Goal: Book appointment/travel/reservation

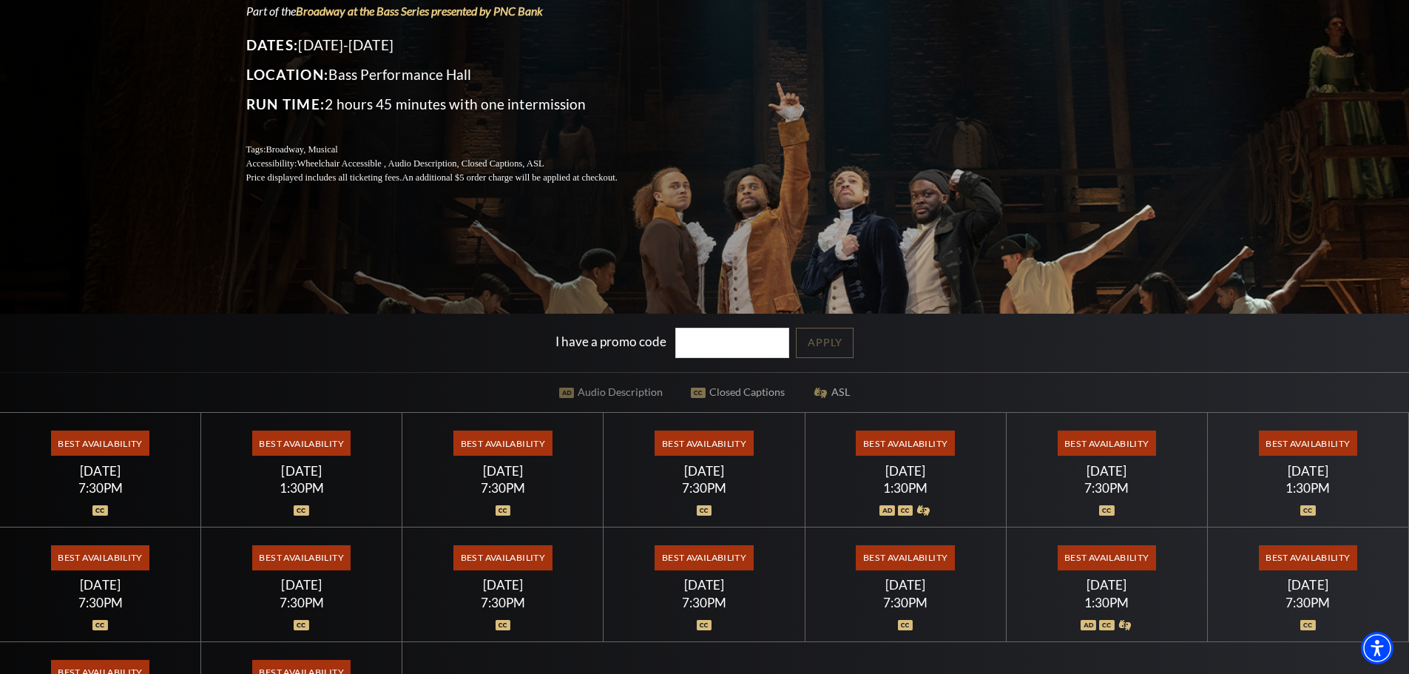
scroll to position [222, 0]
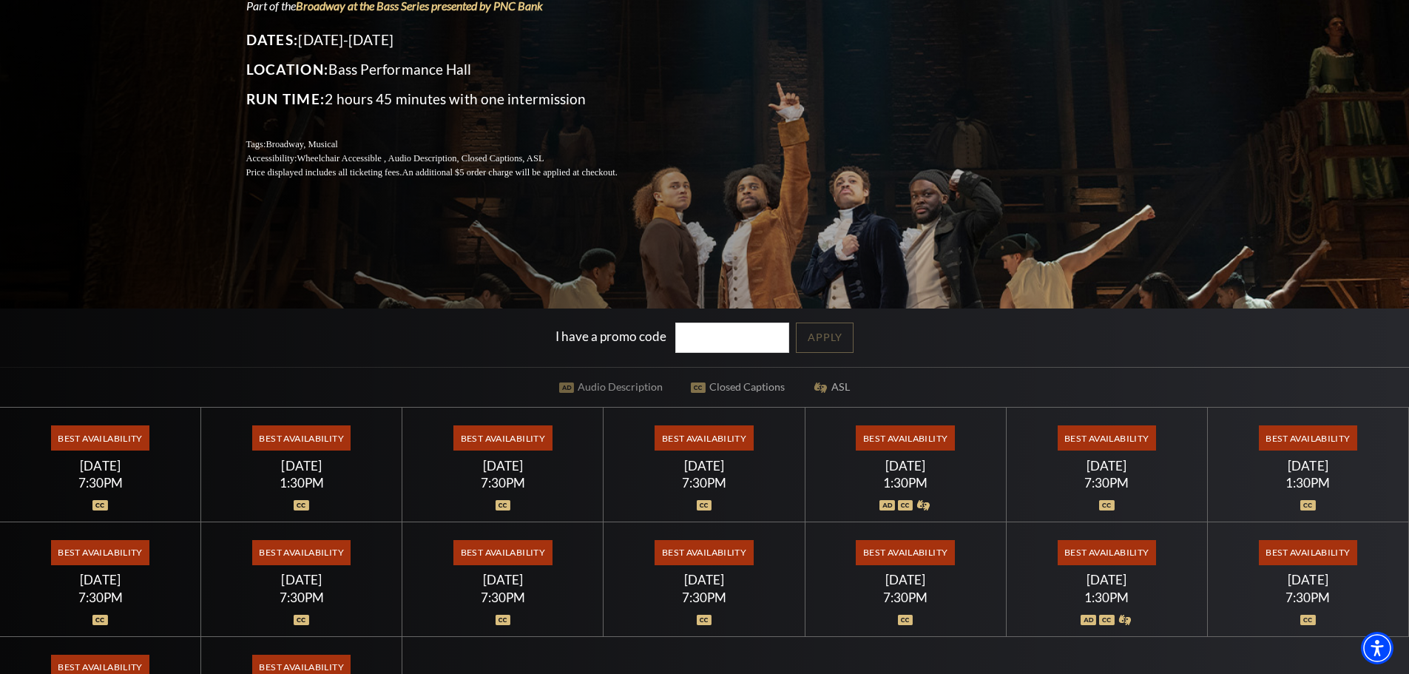
click at [507, 439] on span "Best Availability" at bounding box center [502, 437] width 98 height 25
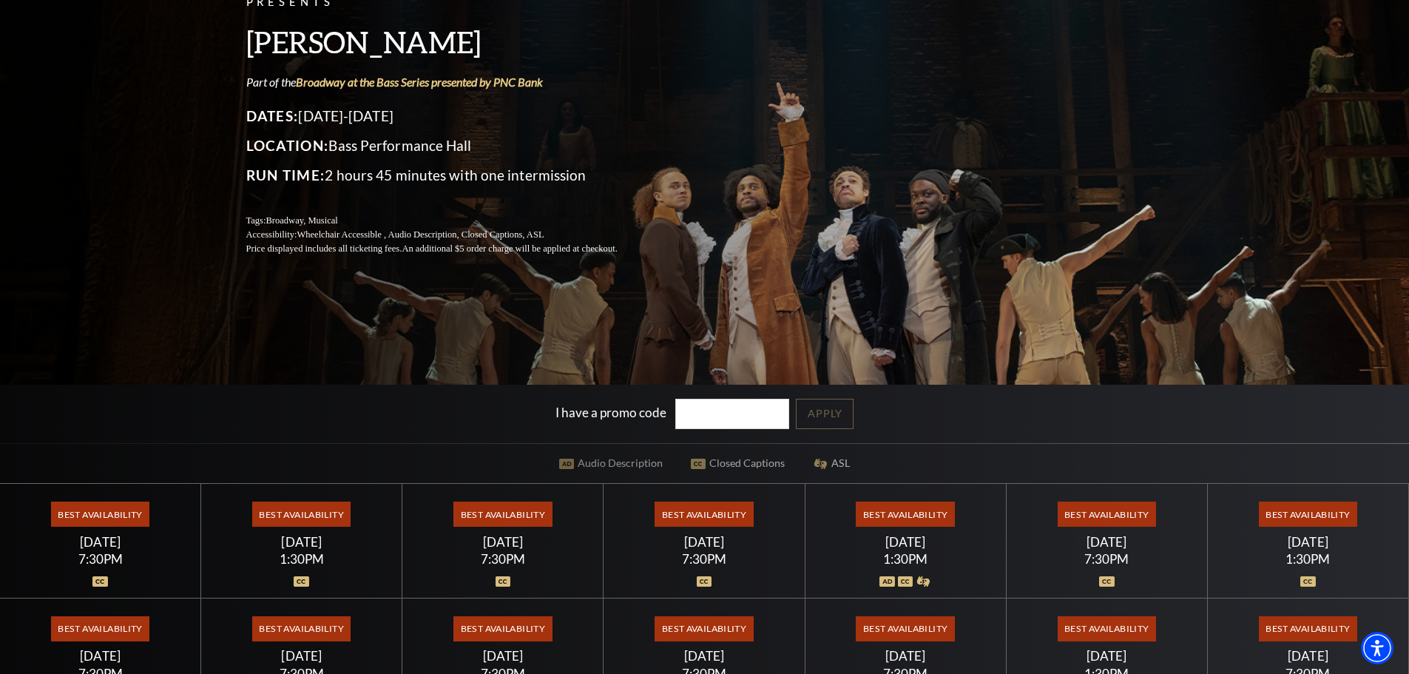
scroll to position [0, 0]
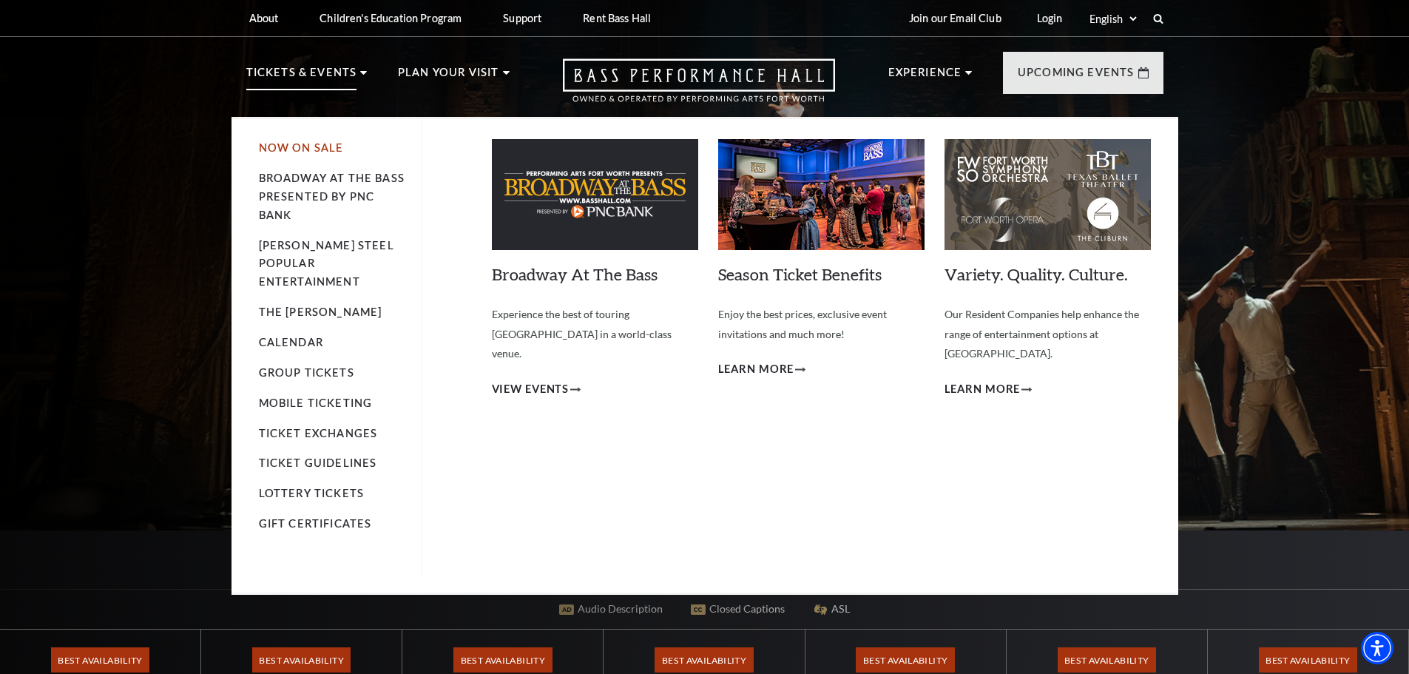
click at [321, 144] on link "Now On Sale" at bounding box center [301, 147] width 85 height 13
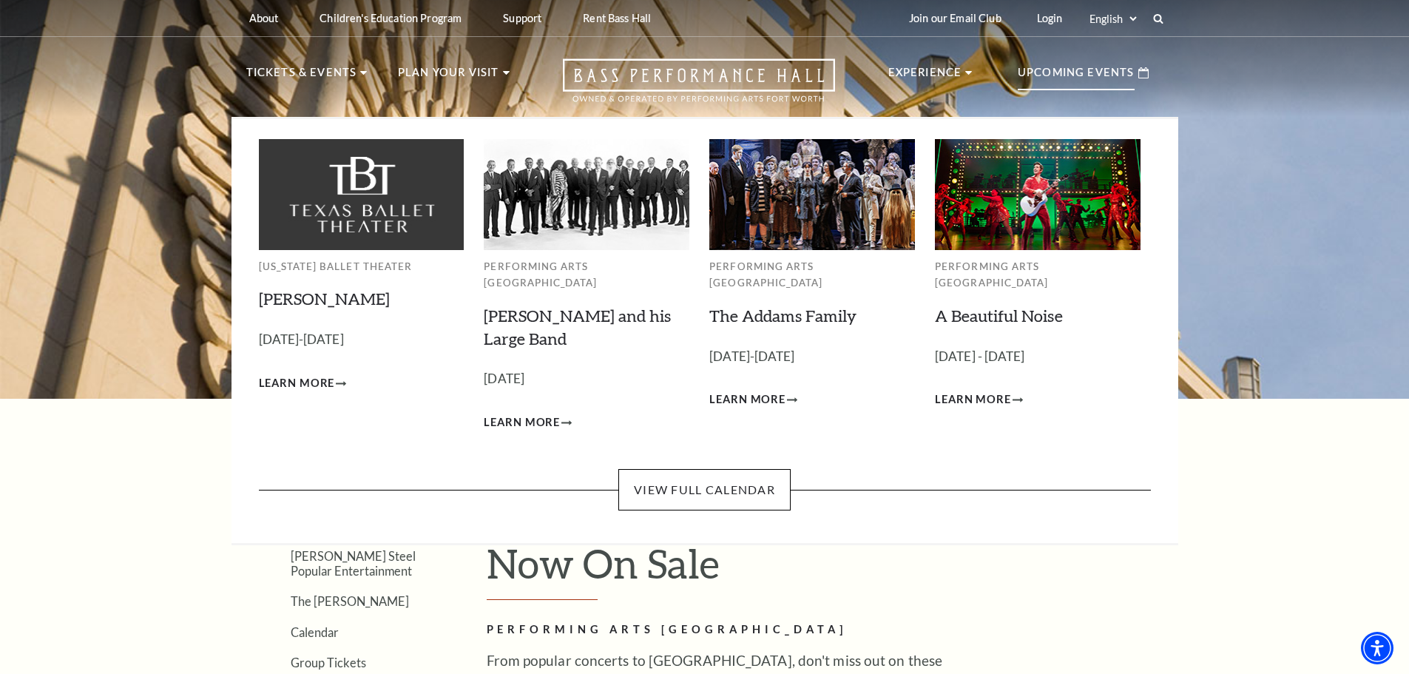
click at [1090, 75] on p "Upcoming Events" at bounding box center [1076, 77] width 117 height 27
click at [727, 469] on link "View Full Calendar" at bounding box center [704, 489] width 172 height 41
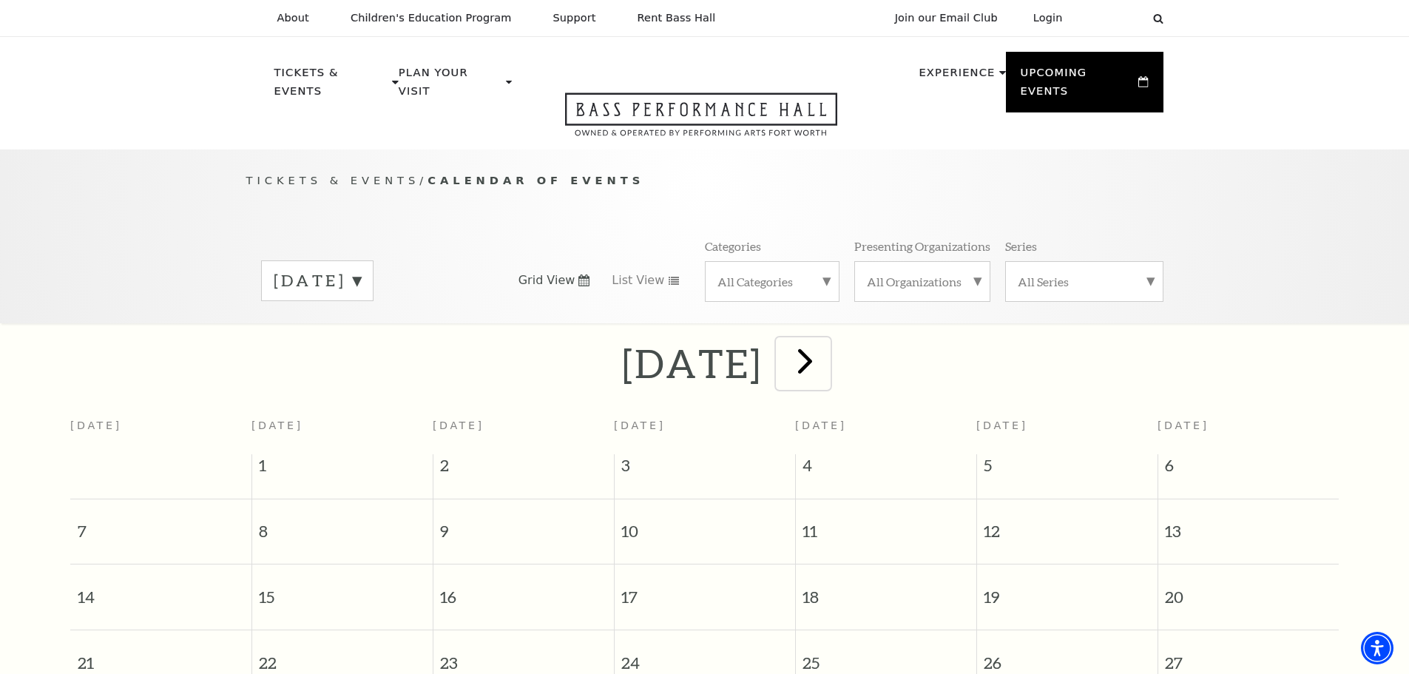
click at [826, 339] on span "next" at bounding box center [805, 360] width 42 height 42
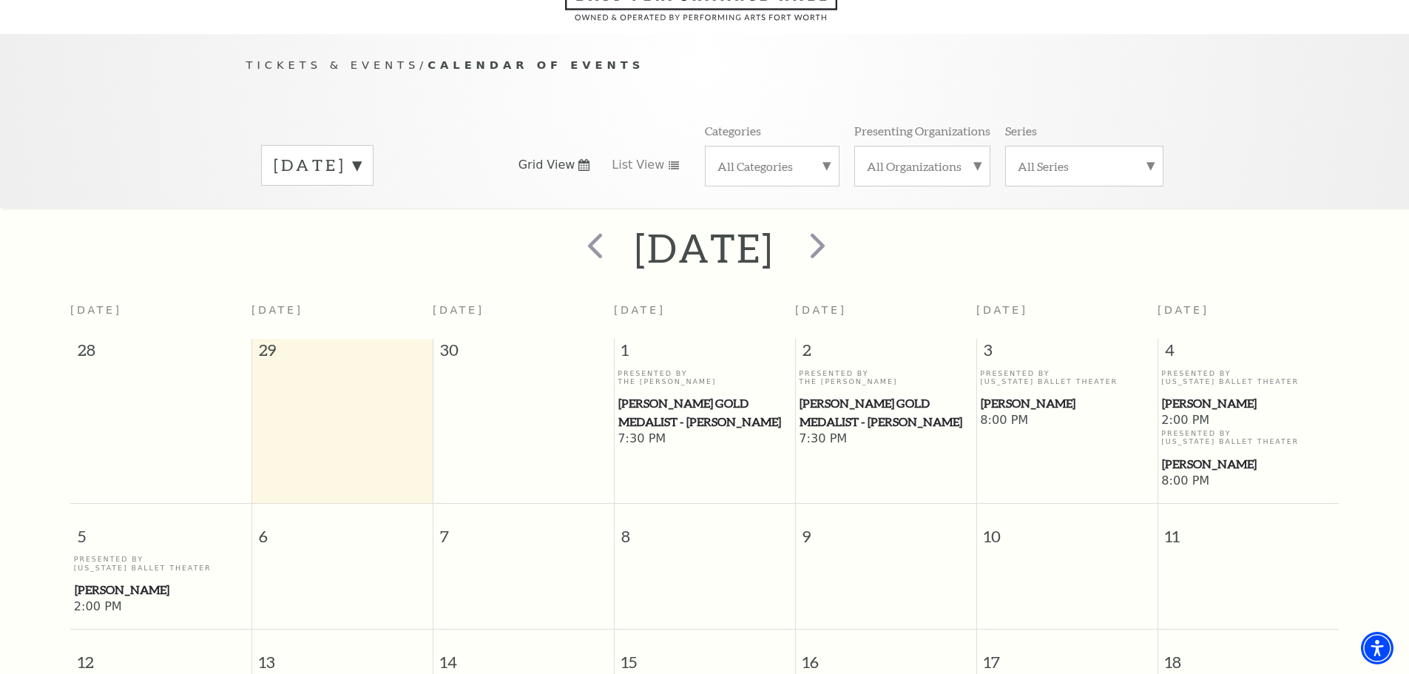
scroll to position [131, 0]
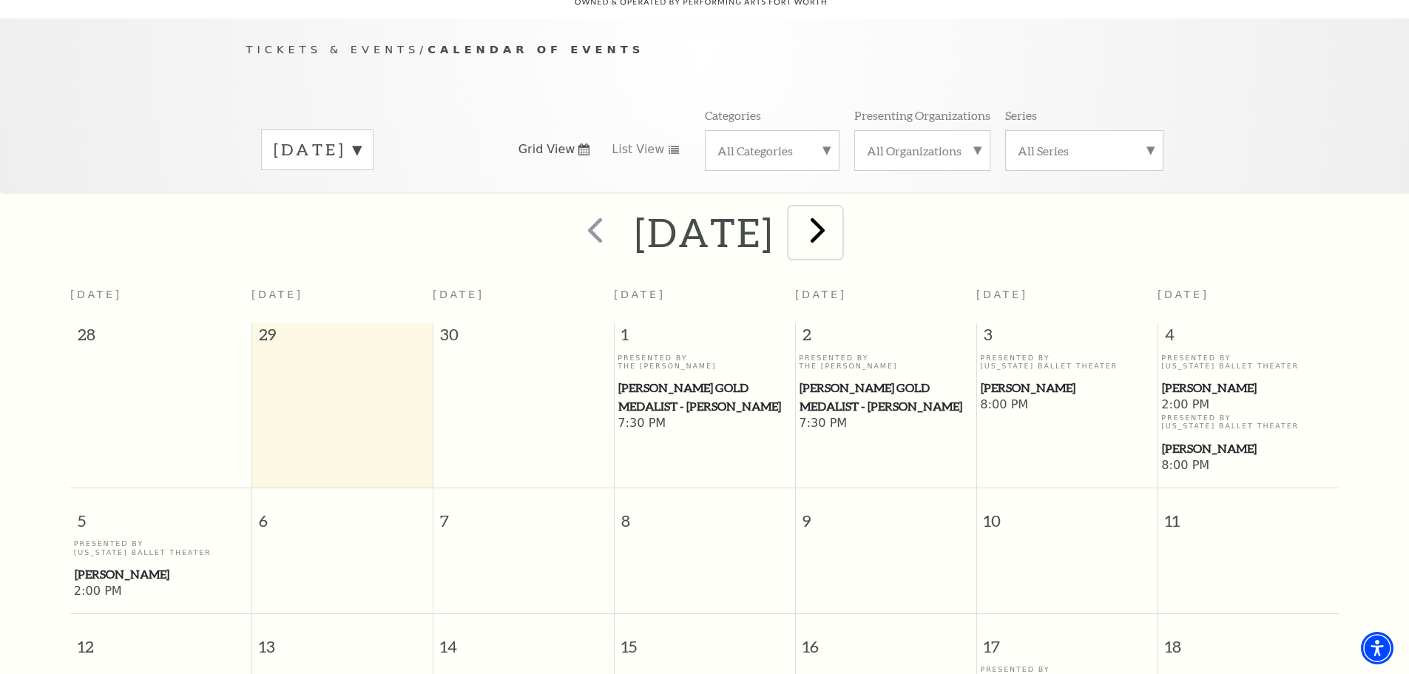
click at [839, 211] on span "next" at bounding box center [817, 230] width 42 height 42
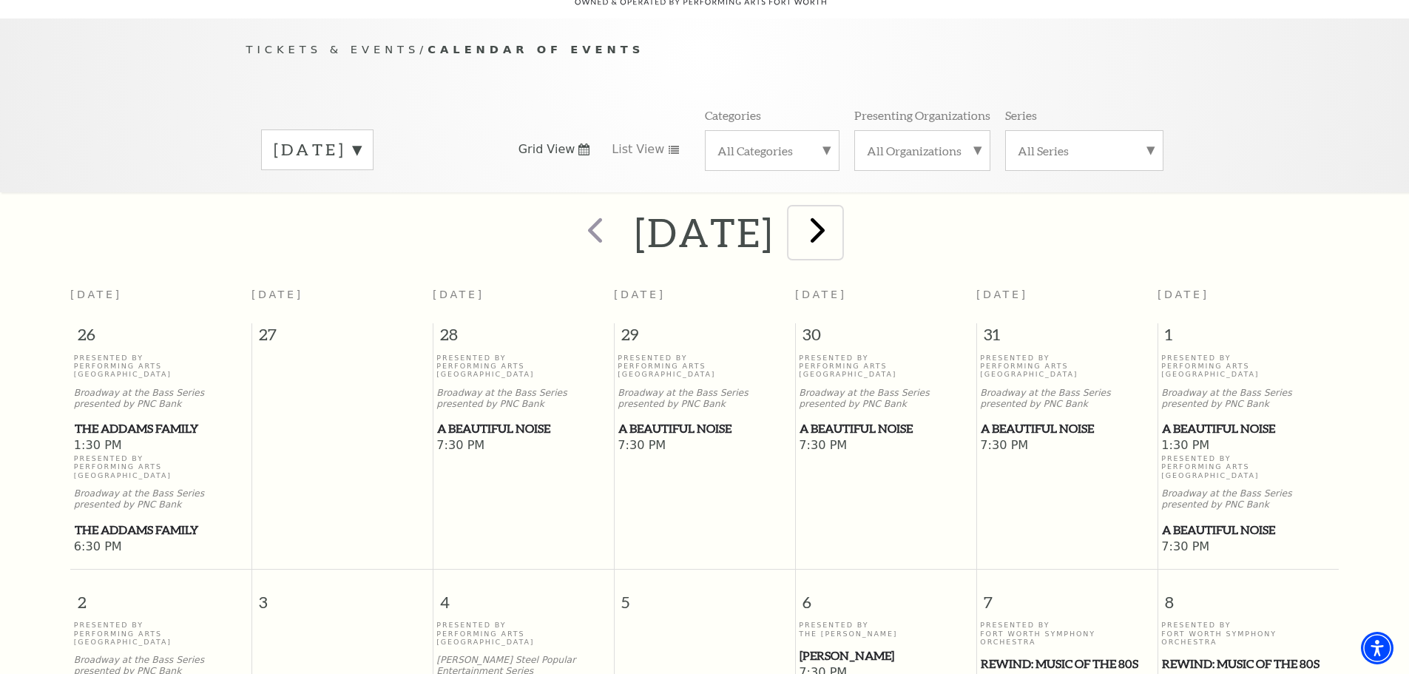
click at [839, 210] on span "next" at bounding box center [817, 230] width 42 height 42
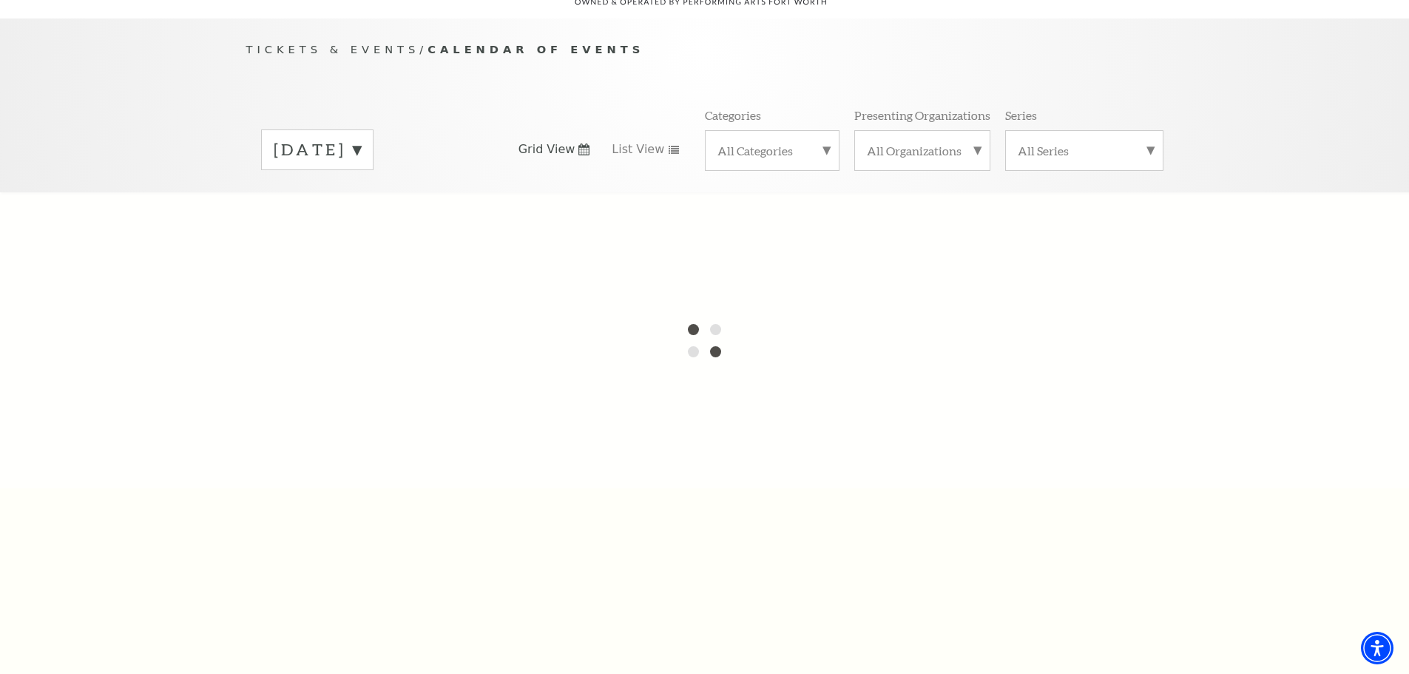
click at [361, 138] on label "November 2025" at bounding box center [317, 149] width 87 height 23
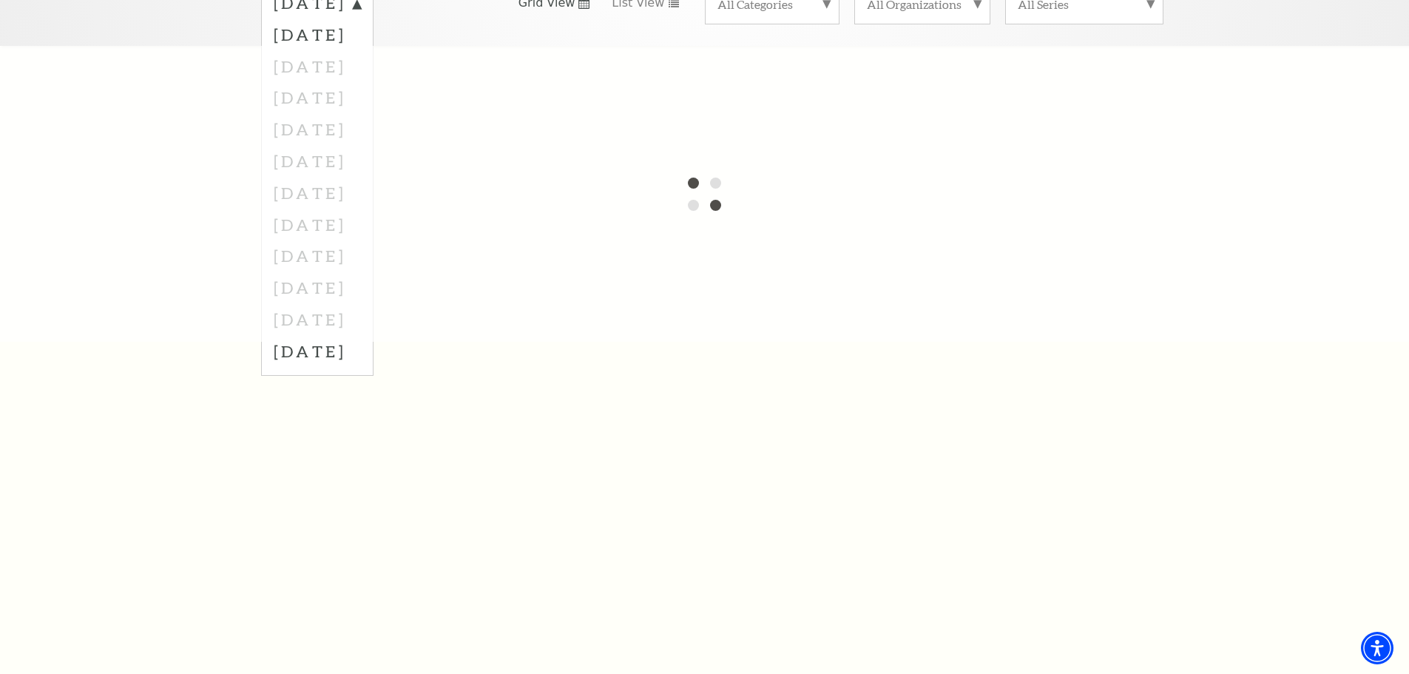
scroll to position [205, 0]
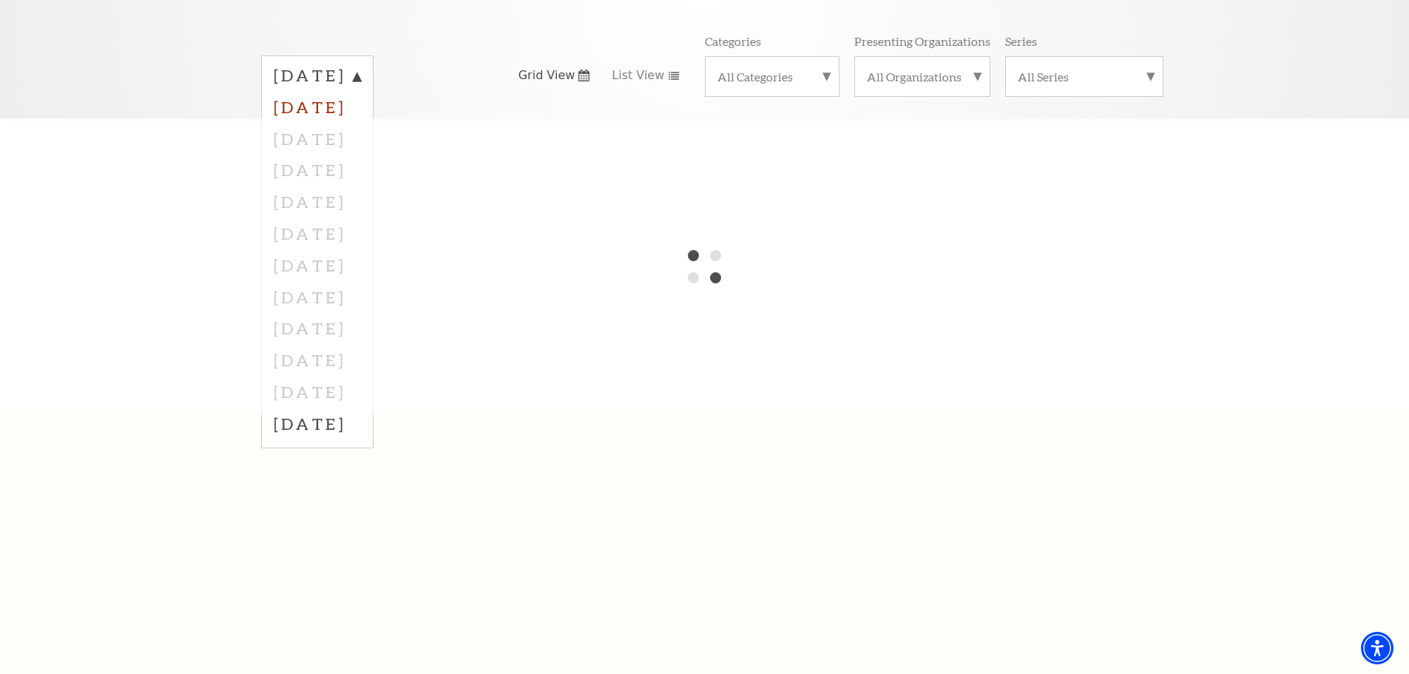
click at [361, 91] on label "October 2025" at bounding box center [317, 107] width 87 height 32
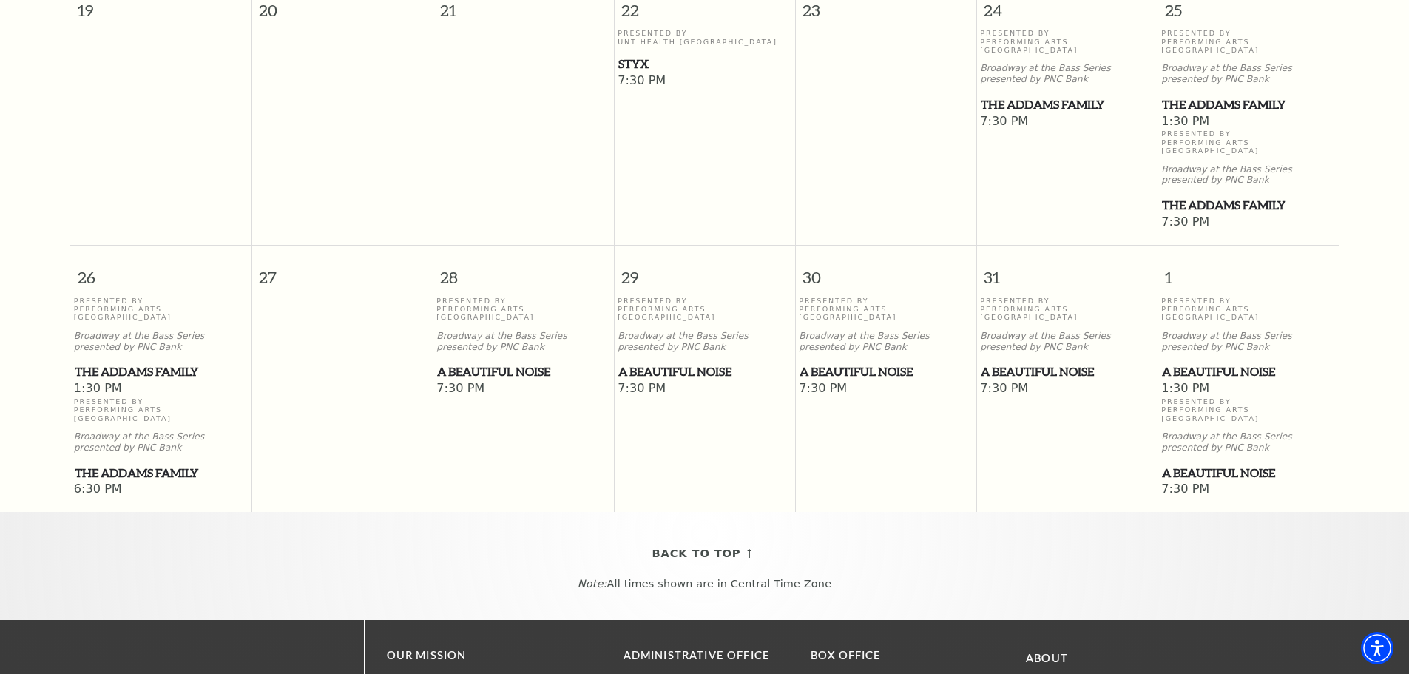
scroll to position [722, 0]
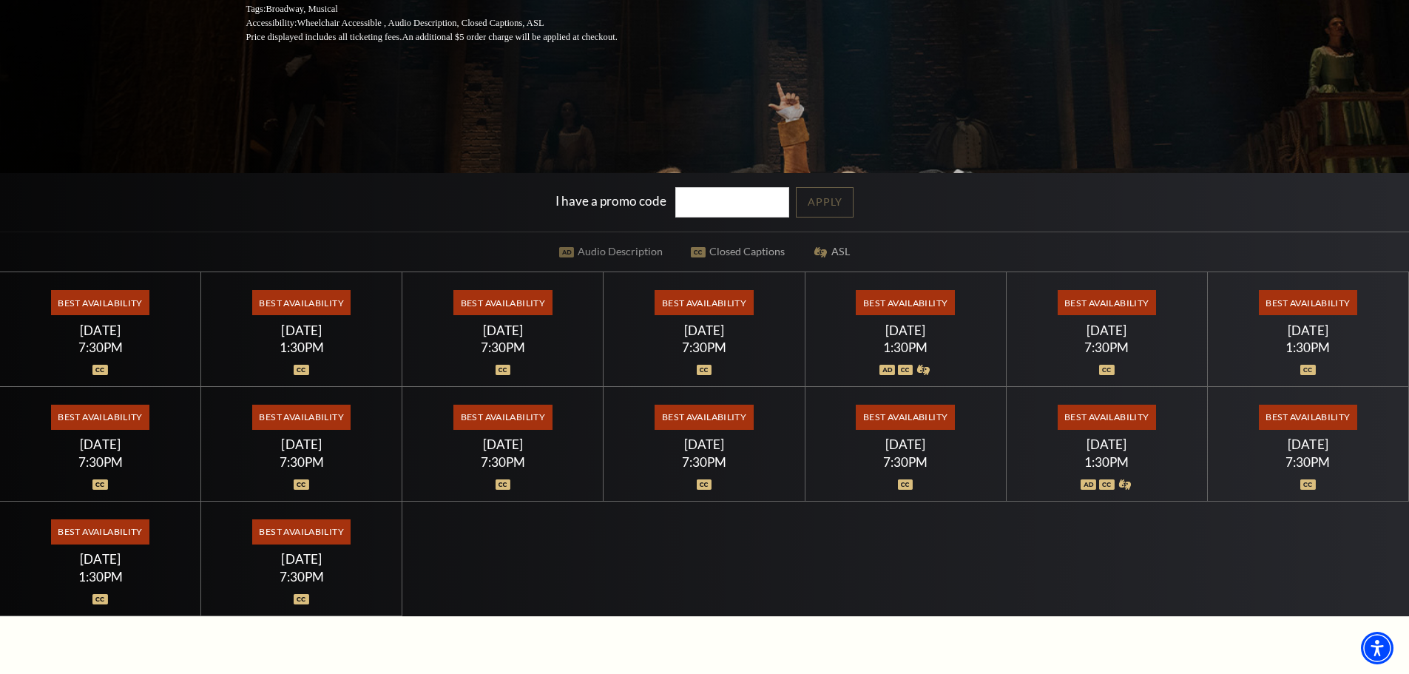
scroll to position [370, 0]
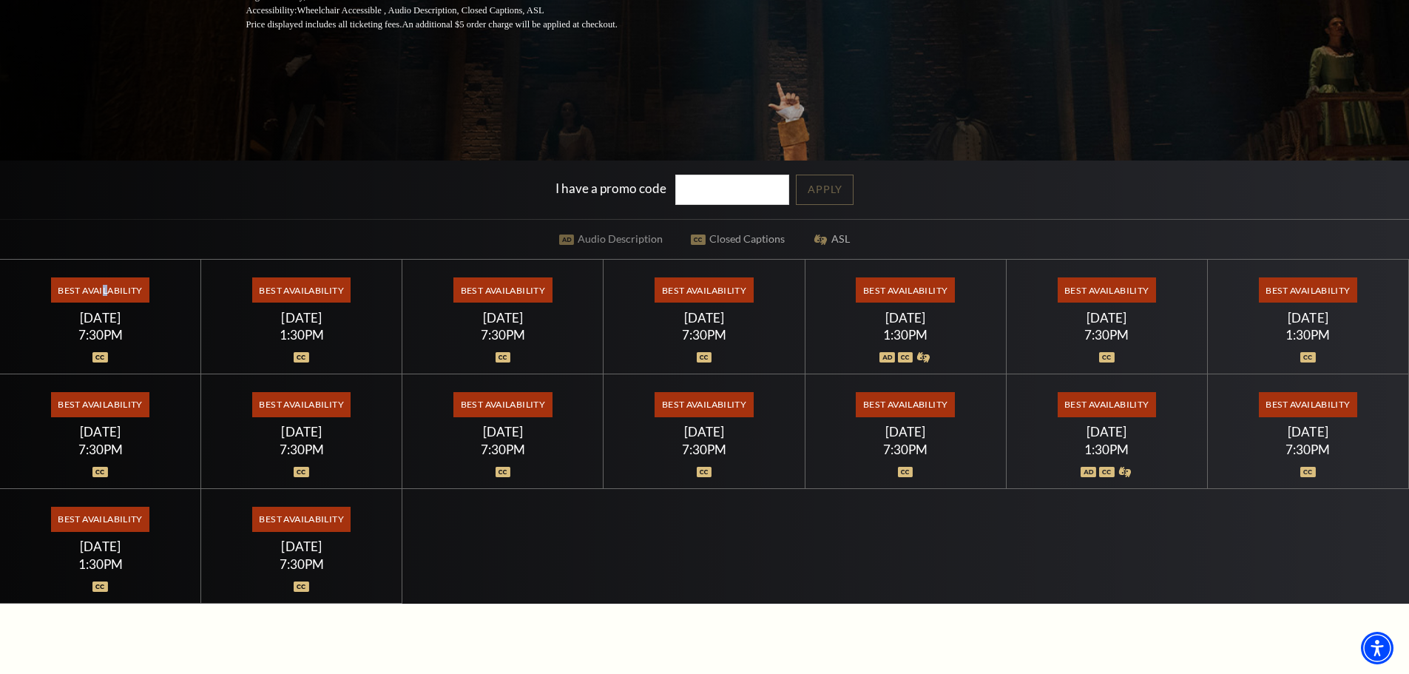
click at [104, 290] on span "Best Availability" at bounding box center [100, 289] width 98 height 25
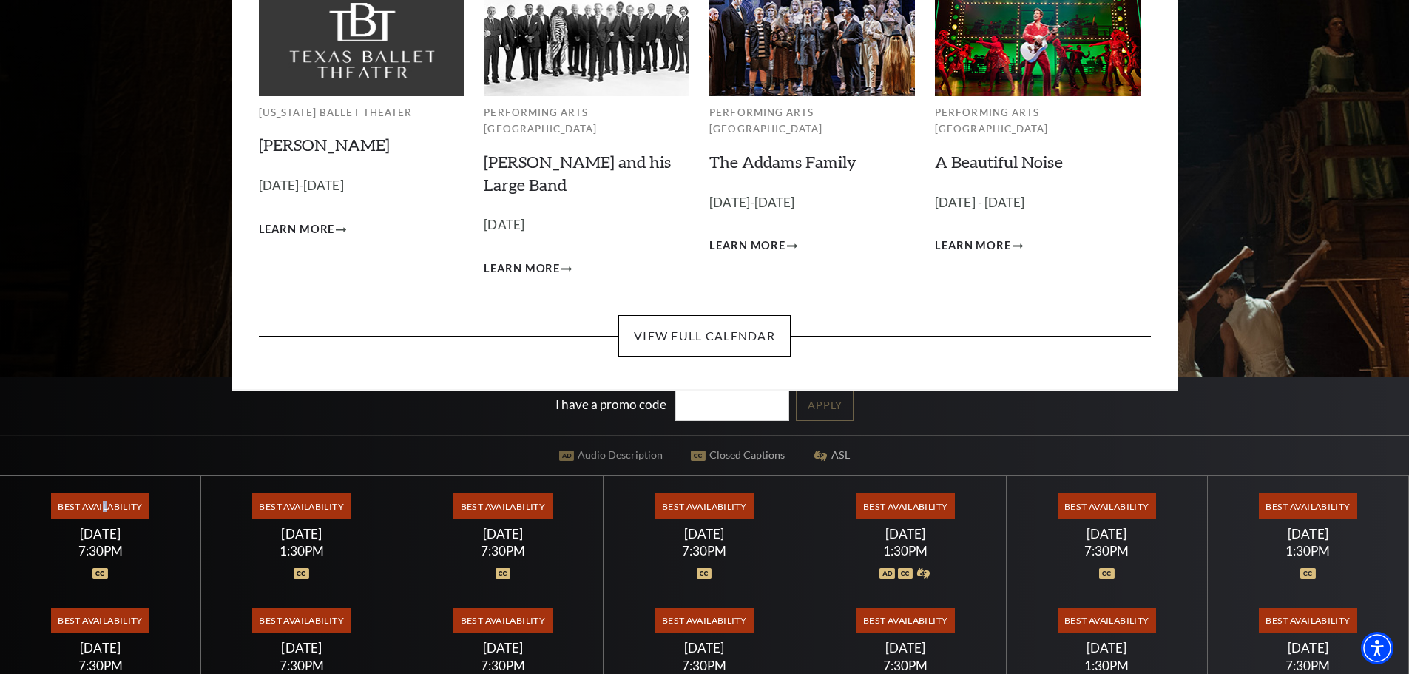
scroll to position [0, 0]
